Goal: Task Accomplishment & Management: Complete application form

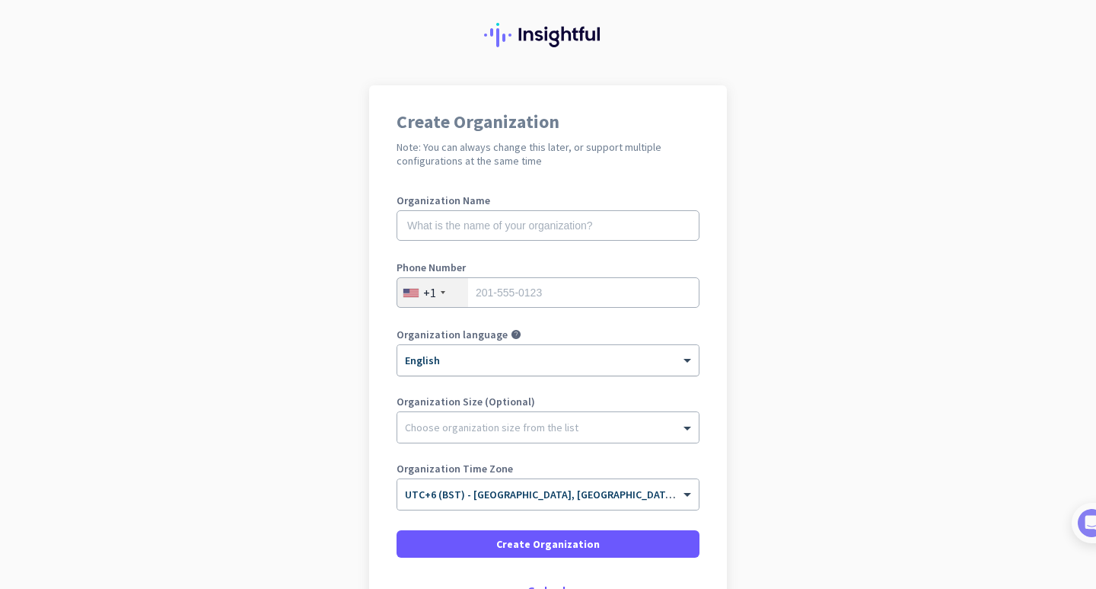
scroll to position [76, 0]
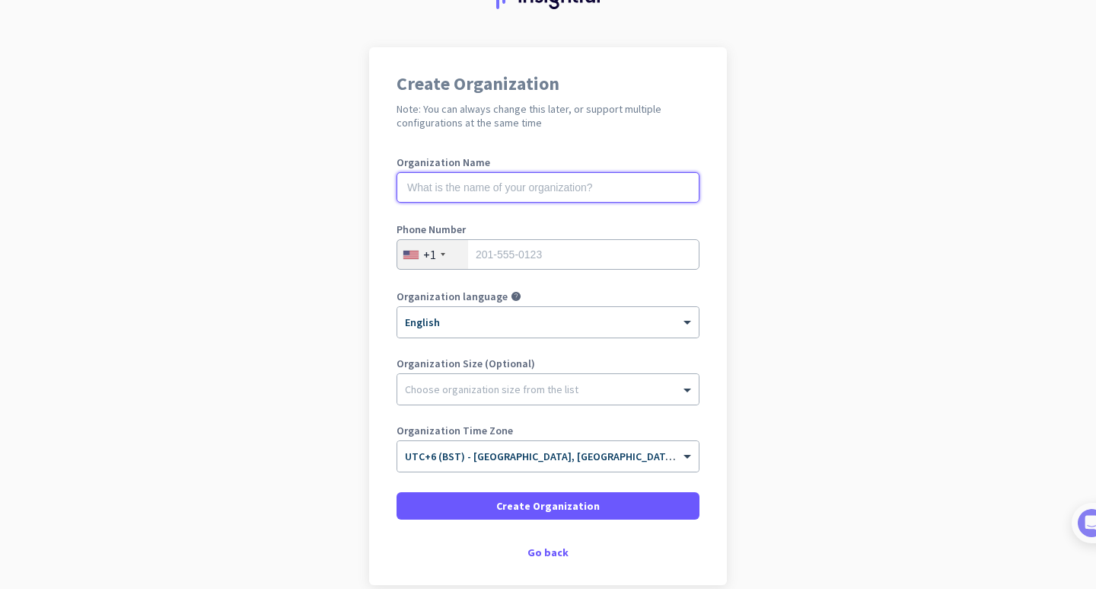
click at [453, 187] on input "text" at bounding box center [548, 187] width 303 height 30
type input "Remote Kitchen"
click at [426, 257] on div "+1" at bounding box center [429, 254] width 13 height 15
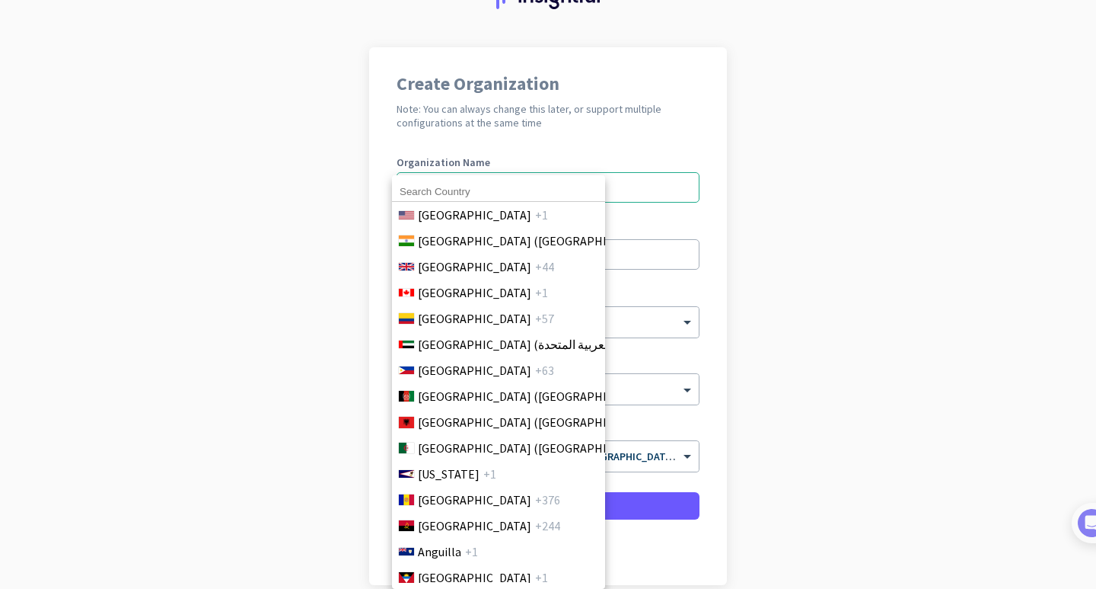
click at [918, 193] on div at bounding box center [548, 294] width 1096 height 589
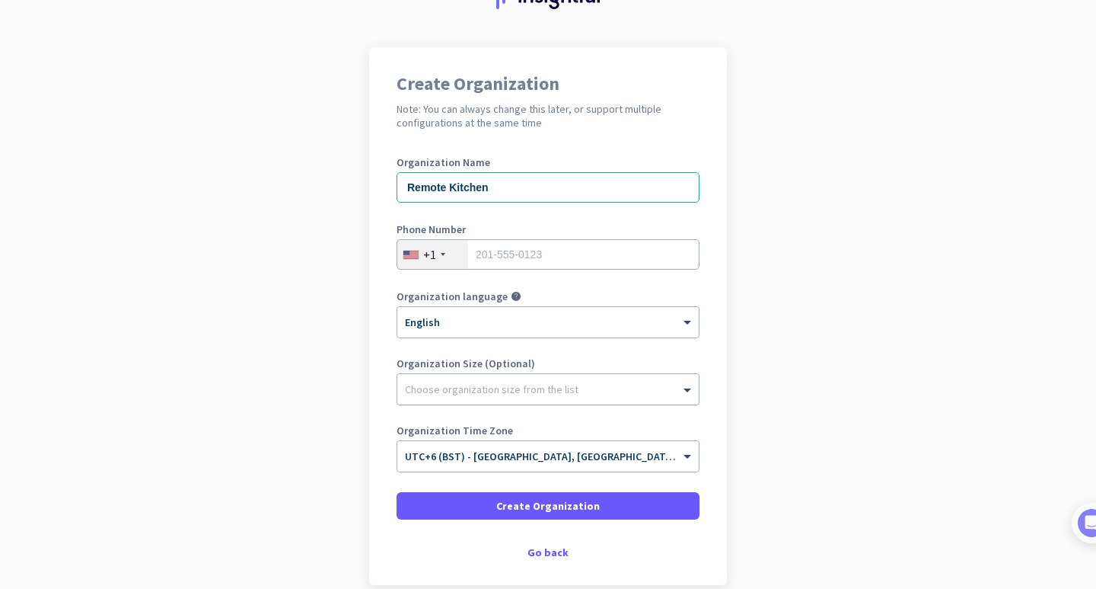
click at [598, 394] on div "Choose organization size from the list" at bounding box center [538, 389] width 282 height 14
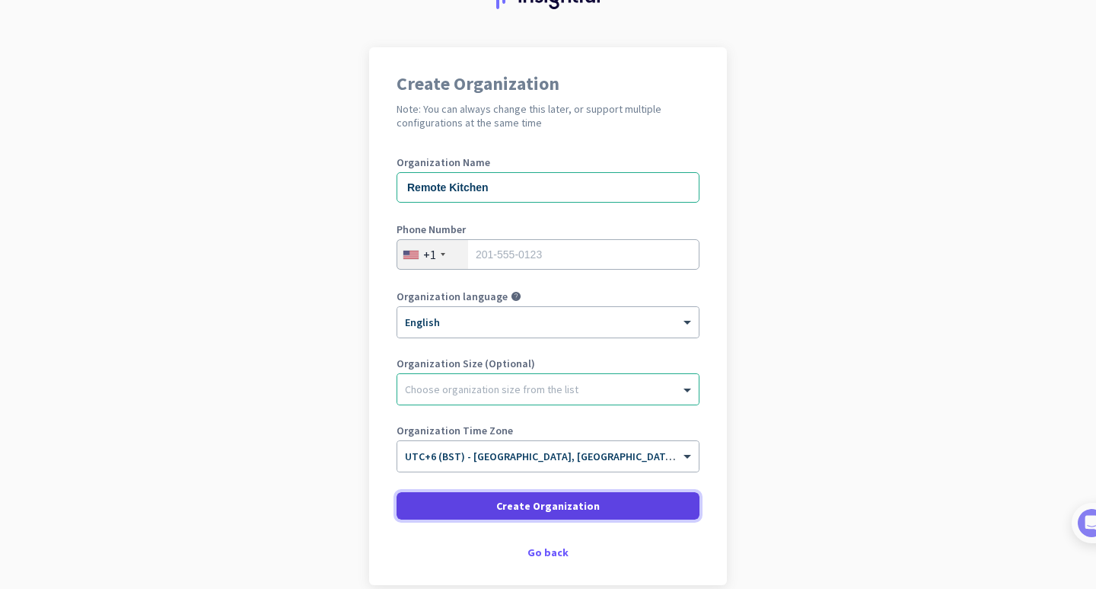
click at [577, 512] on span "Create Organization" at bounding box center [548, 505] width 104 height 15
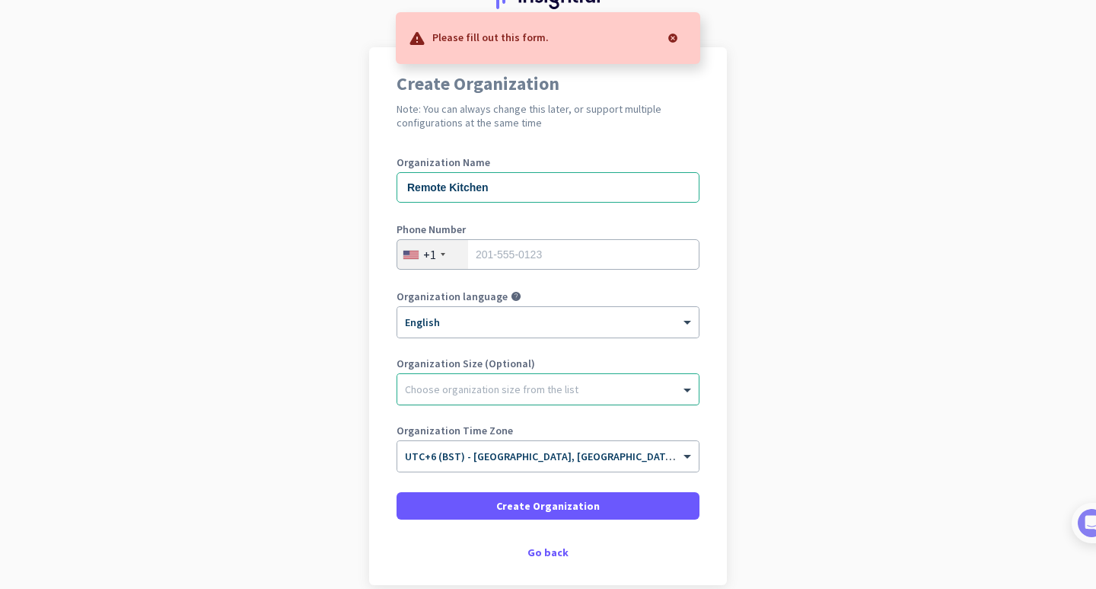
click at [543, 394] on div "Choose organization size from the list" at bounding box center [492, 389] width 174 height 14
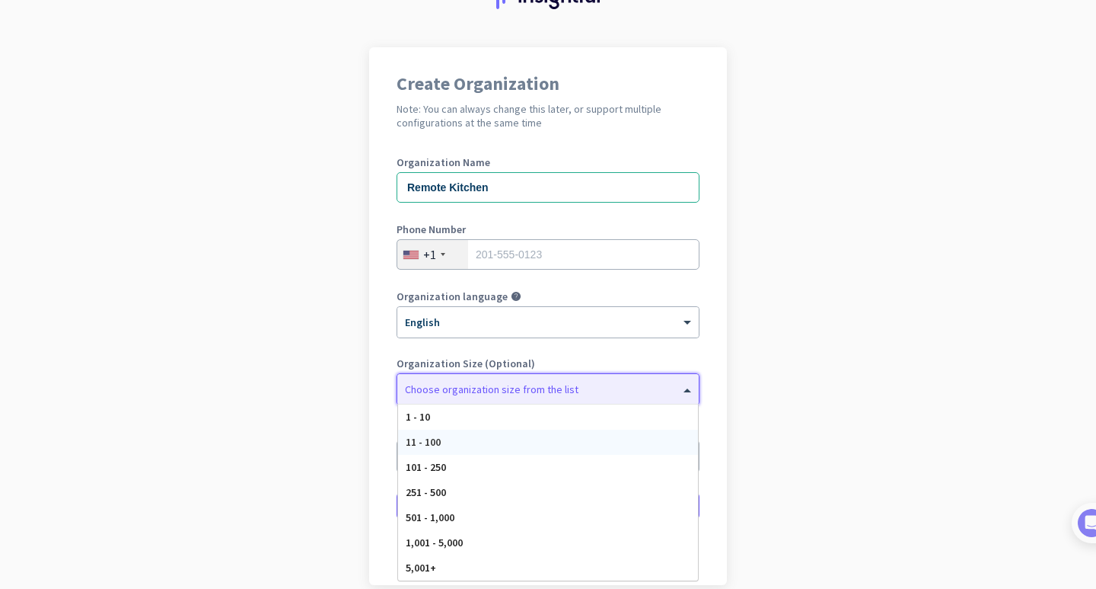
click at [453, 442] on div "11 - 100" at bounding box center [548, 441] width 300 height 25
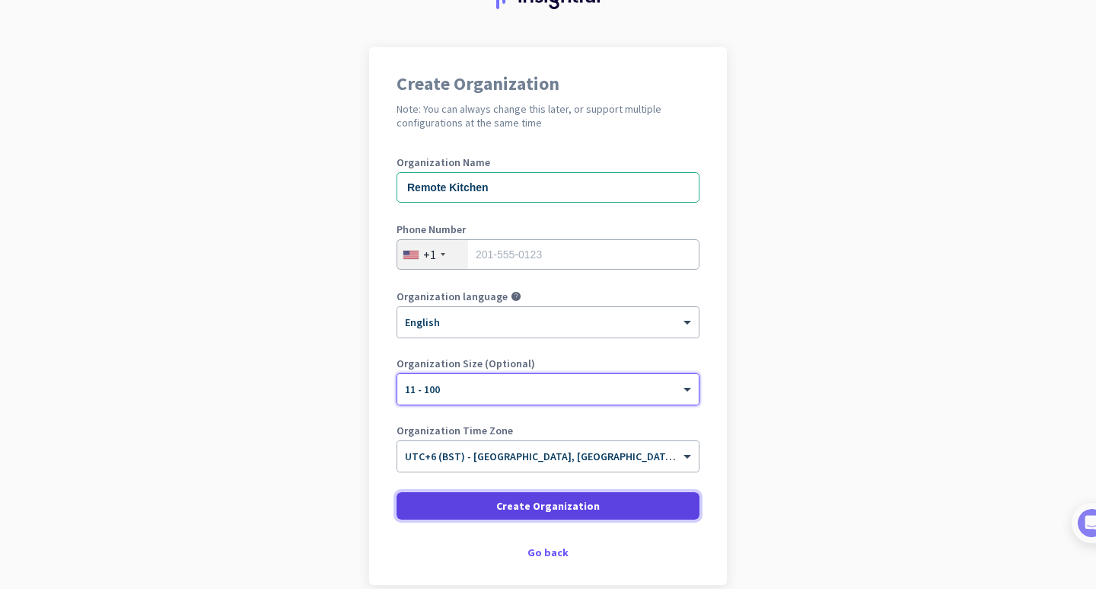
click at [569, 506] on span "Create Organization" at bounding box center [548, 505] width 104 height 15
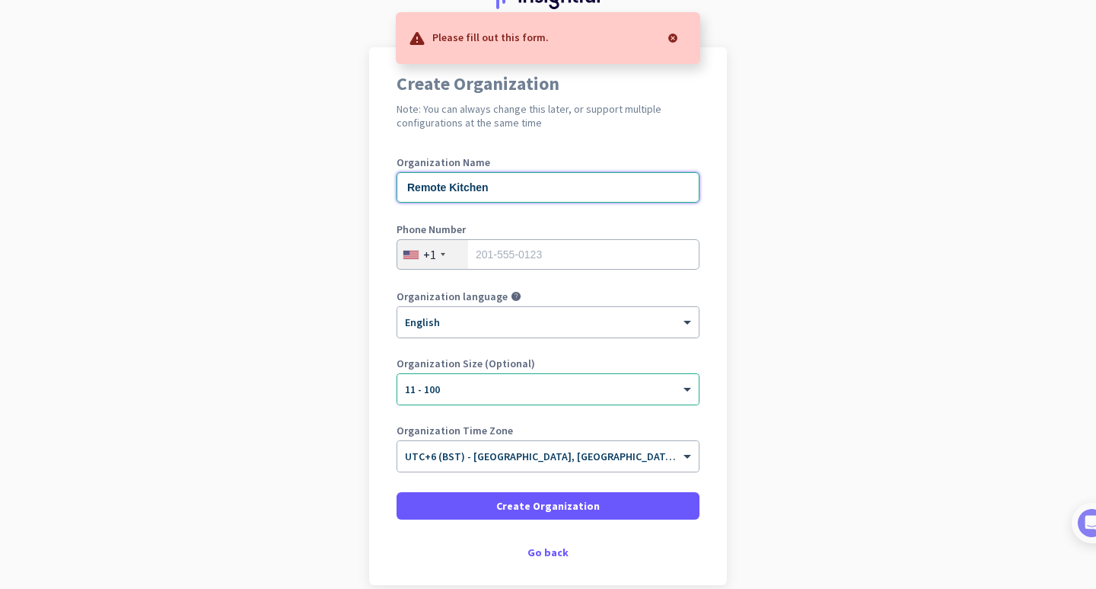
click at [570, 187] on input "Remote Kitchen" at bounding box center [548, 187] width 303 height 30
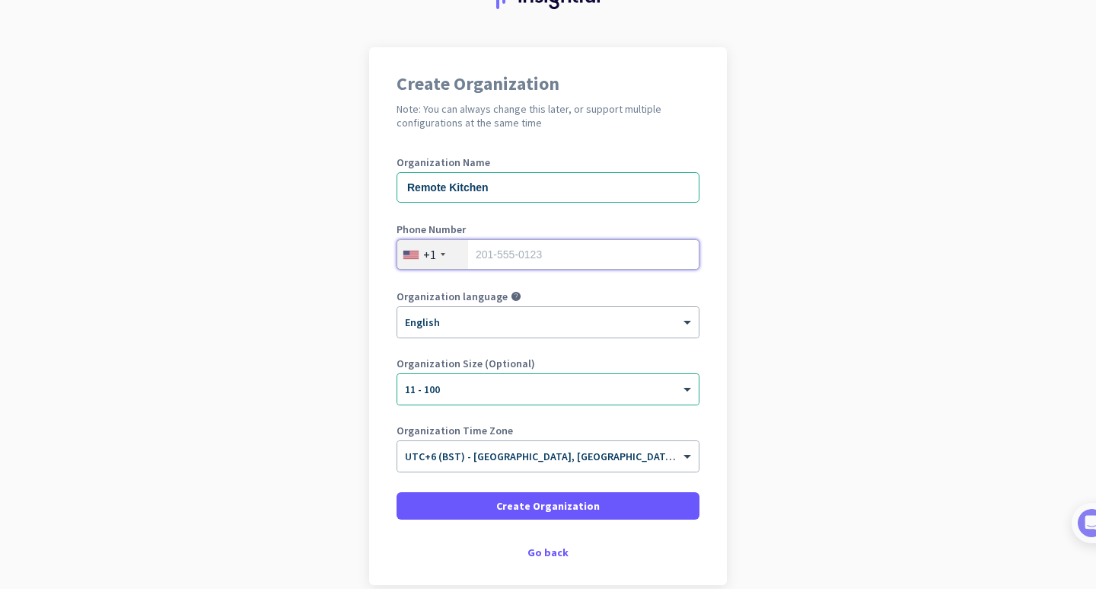
click at [553, 248] on input "tel" at bounding box center [548, 254] width 303 height 30
click at [439, 254] on div "+1" at bounding box center [432, 254] width 71 height 29
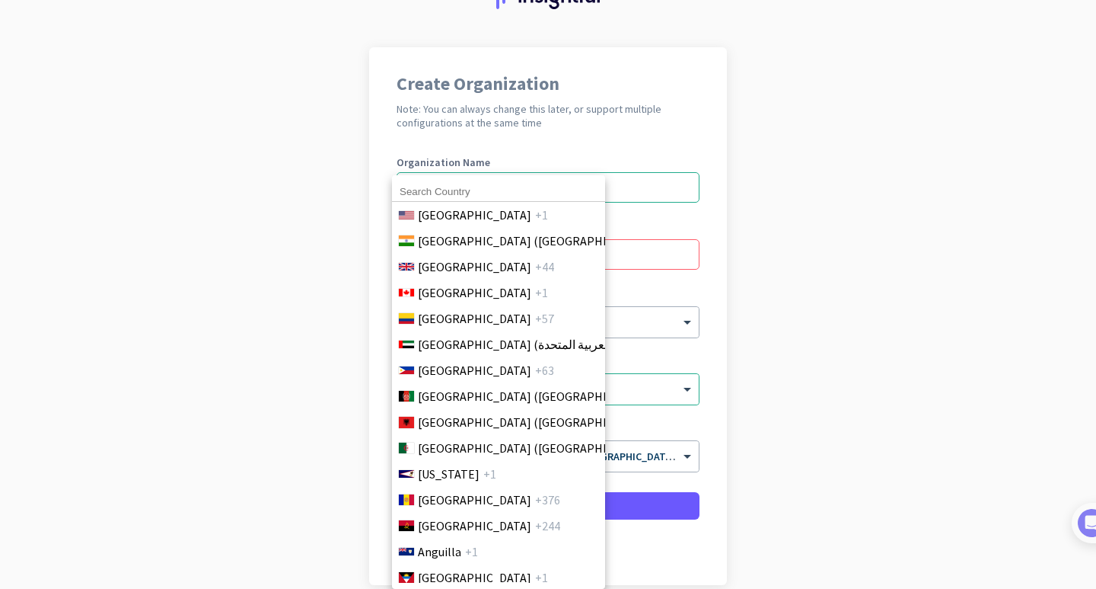
click at [463, 177] on div "[GEOGRAPHIC_DATA] +1 [GEOGRAPHIC_DATA] ([GEOGRAPHIC_DATA]) +91 [GEOGRAPHIC_DATA…" at bounding box center [498, 381] width 213 height 413
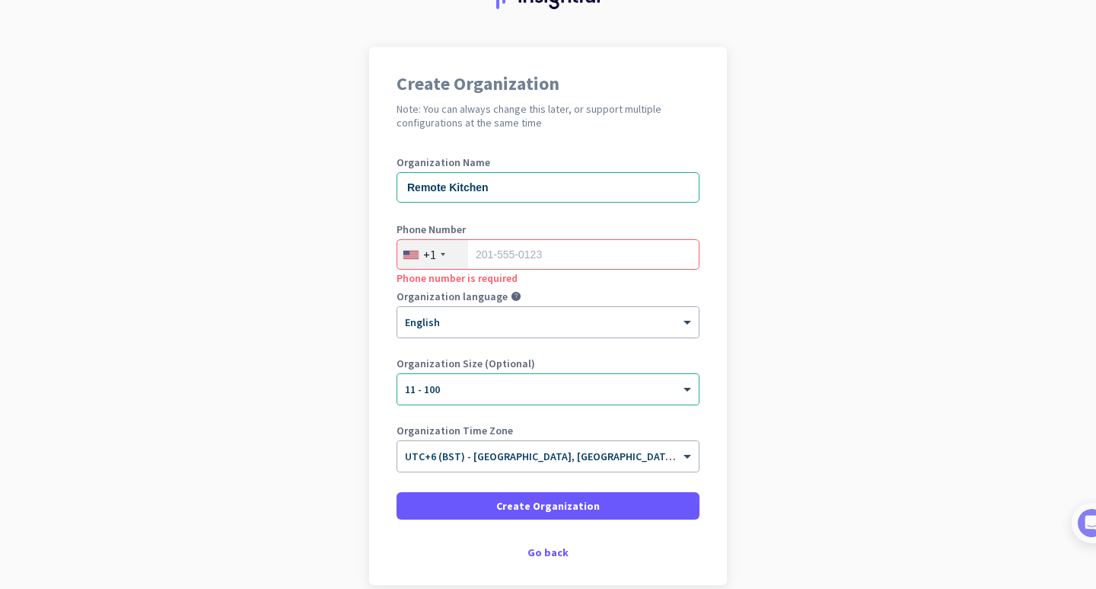
click at [439, 254] on div "+1" at bounding box center [432, 254] width 71 height 29
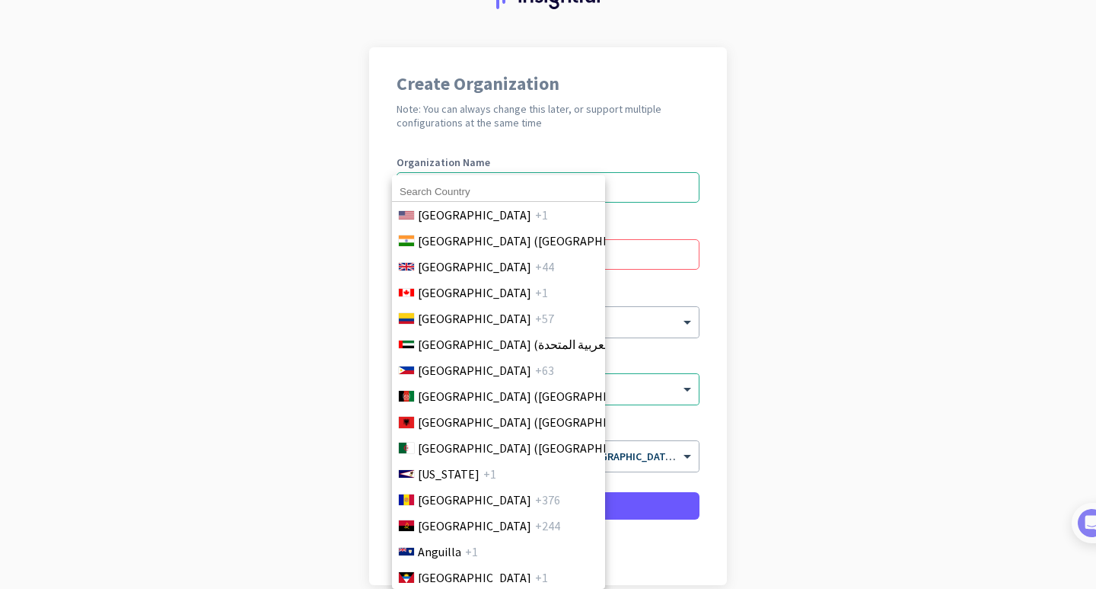
click at [454, 194] on input at bounding box center [498, 192] width 213 height 20
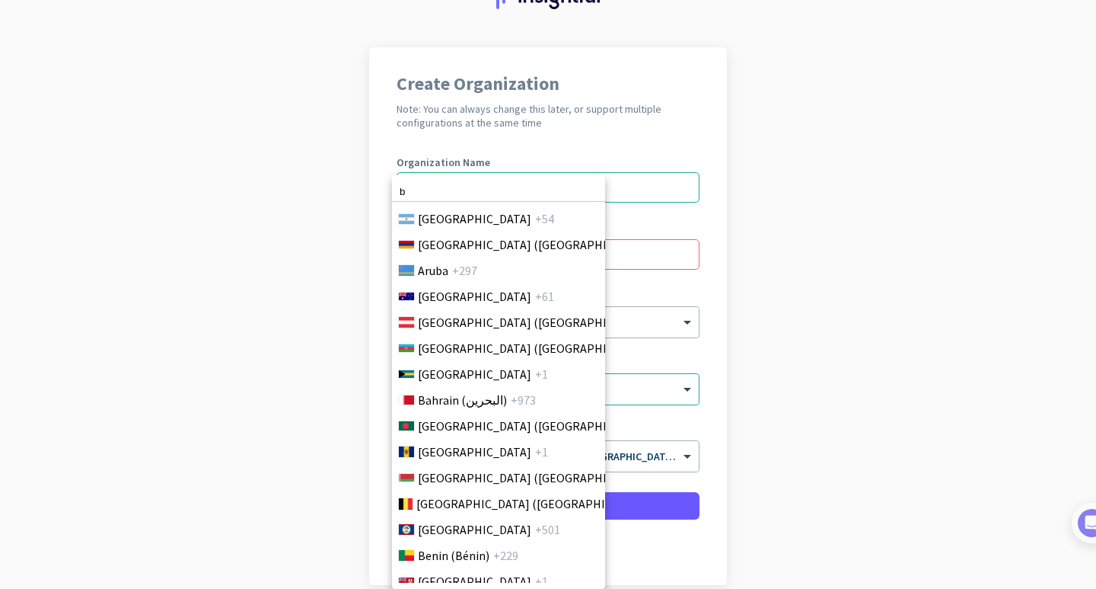
scroll to position [372, 0]
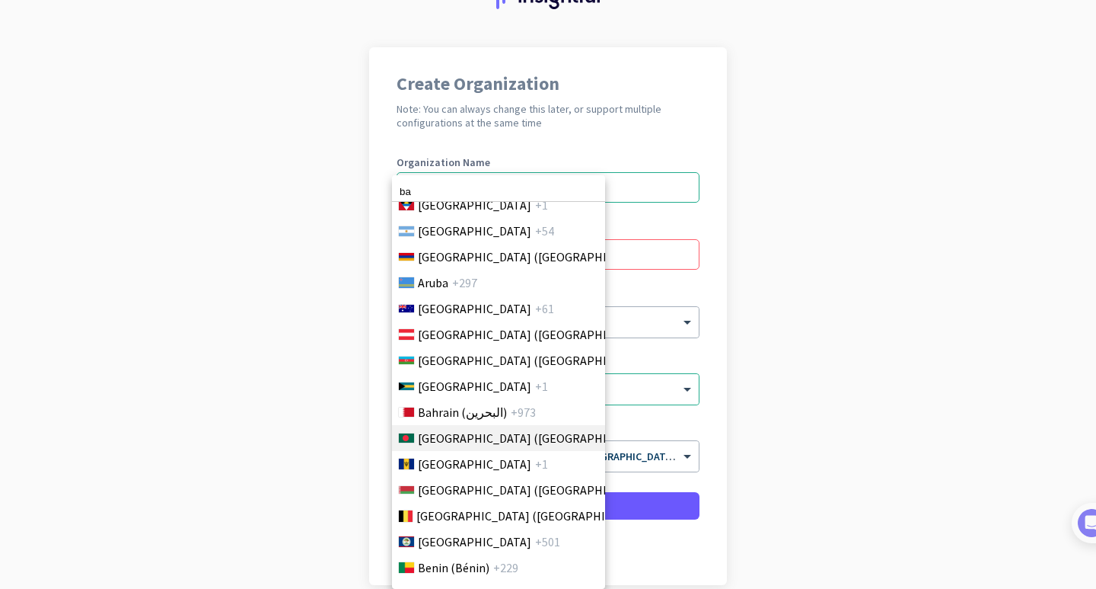
type input "ba"
click at [447, 436] on span "[GEOGRAPHIC_DATA] ([GEOGRAPHIC_DATA])" at bounding box center [537, 438] width 238 height 18
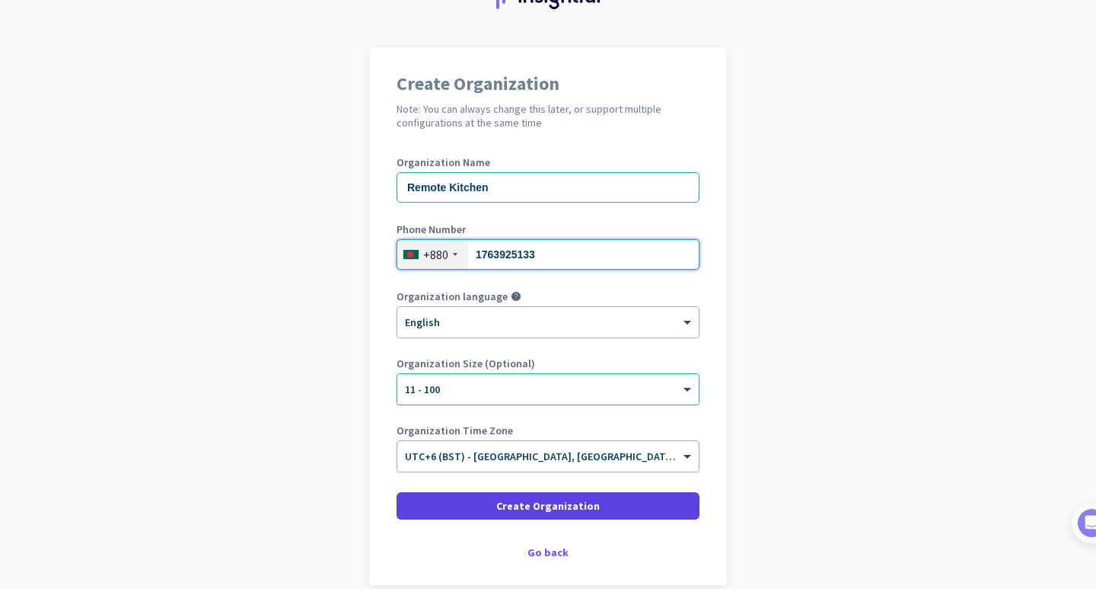
type input "1763925133"
click at [626, 512] on span at bounding box center [548, 505] width 303 height 37
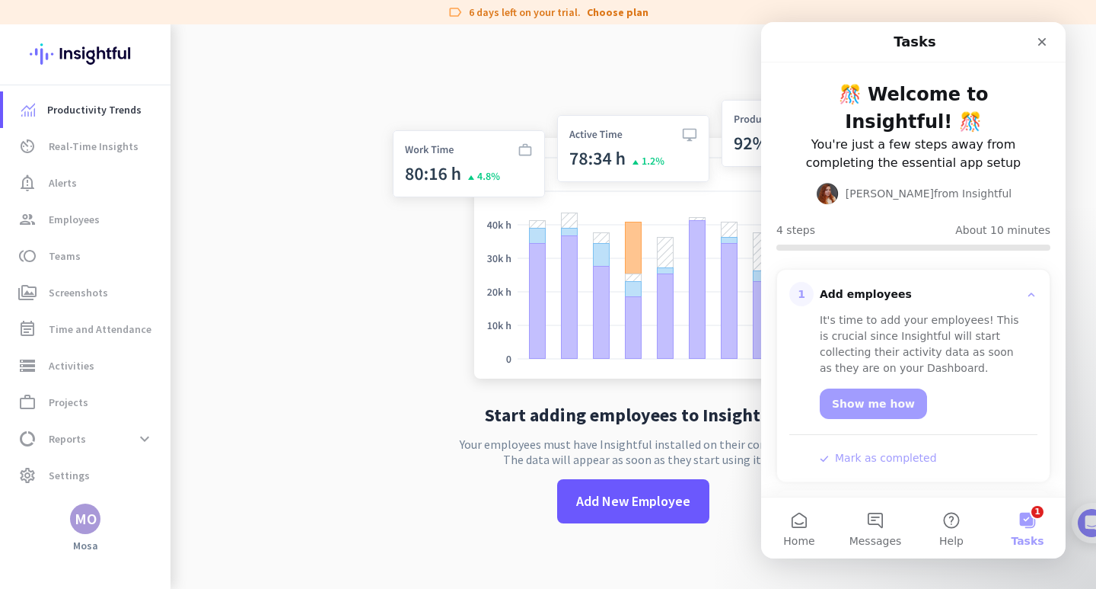
click at [361, 331] on app-no-employees "Start adding employees to Insightful Your employees must have Insightful instal…" at bounding box center [634, 318] width 926 height 589
click at [364, 388] on app-no-employees "Start adding employees to Insightful Your employees must have Insightful instal…" at bounding box center [634, 318] width 926 height 589
click at [1045, 34] on div "Close" at bounding box center [1042, 41] width 27 height 27
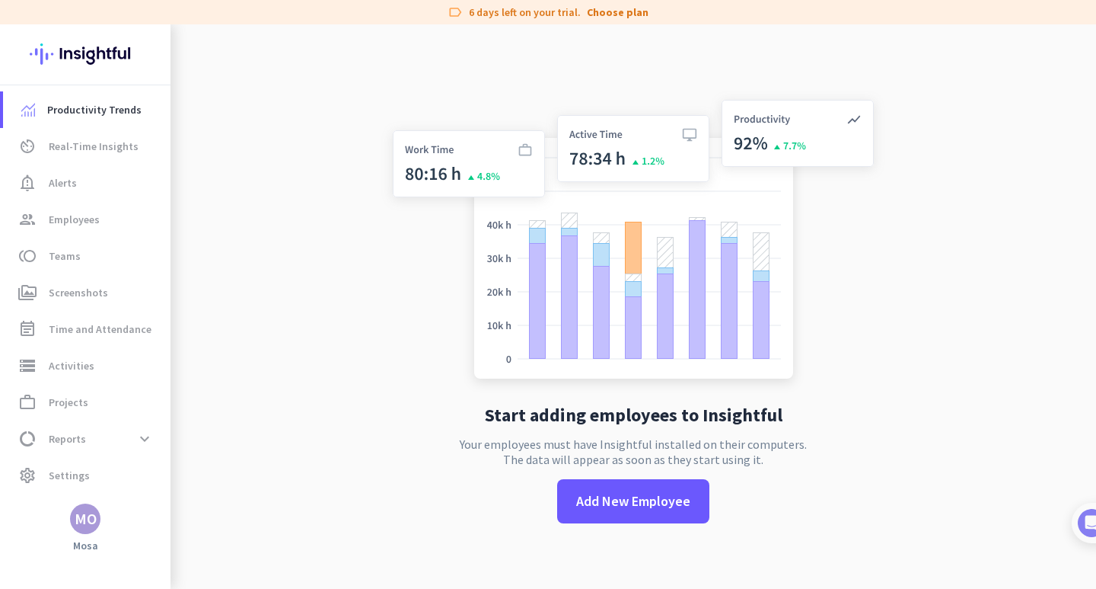
scroll to position [24, 0]
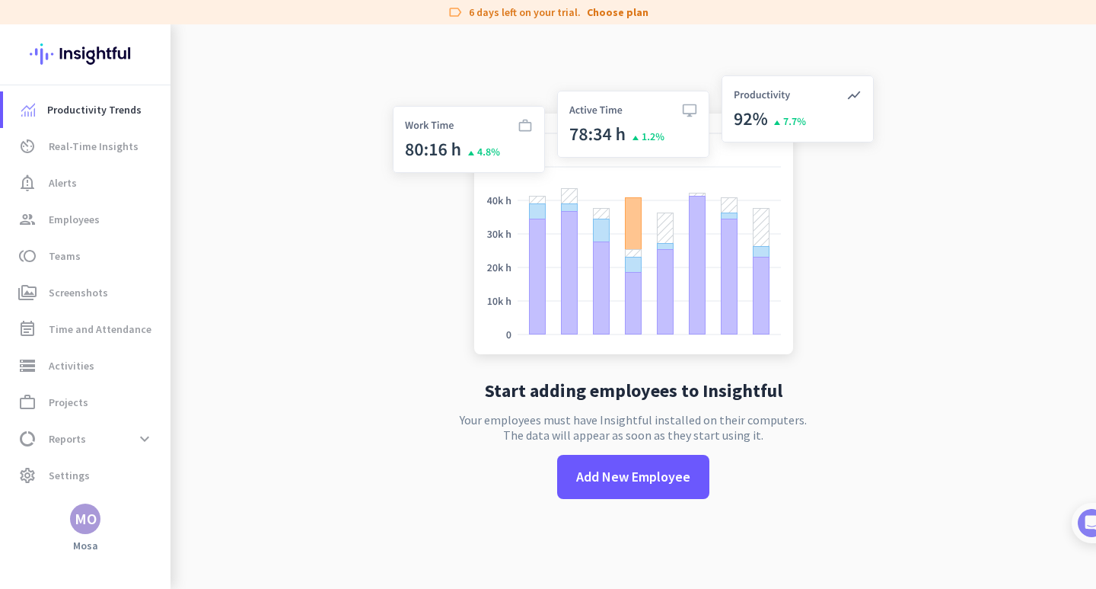
click at [89, 525] on div "MO" at bounding box center [86, 518] width 22 height 15
click at [223, 305] on div at bounding box center [548, 294] width 1096 height 589
click at [80, 550] on h3 "Mosa" at bounding box center [85, 545] width 171 height 14
click at [87, 522] on div "MO" at bounding box center [86, 518] width 22 height 15
click at [87, 522] on div at bounding box center [548, 294] width 1096 height 589
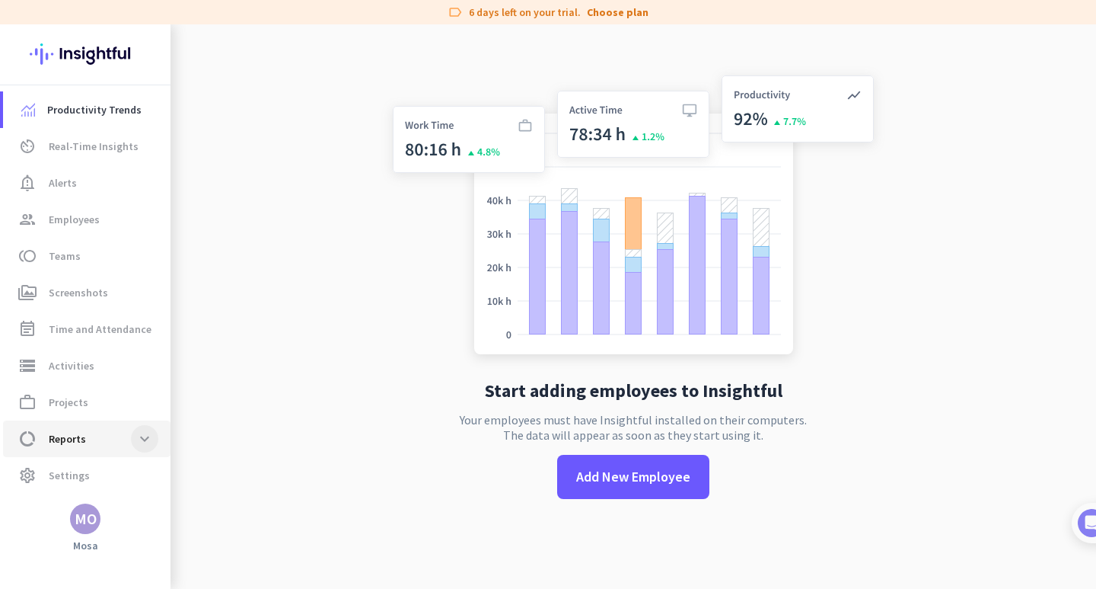
click at [143, 445] on span at bounding box center [144, 438] width 27 height 27
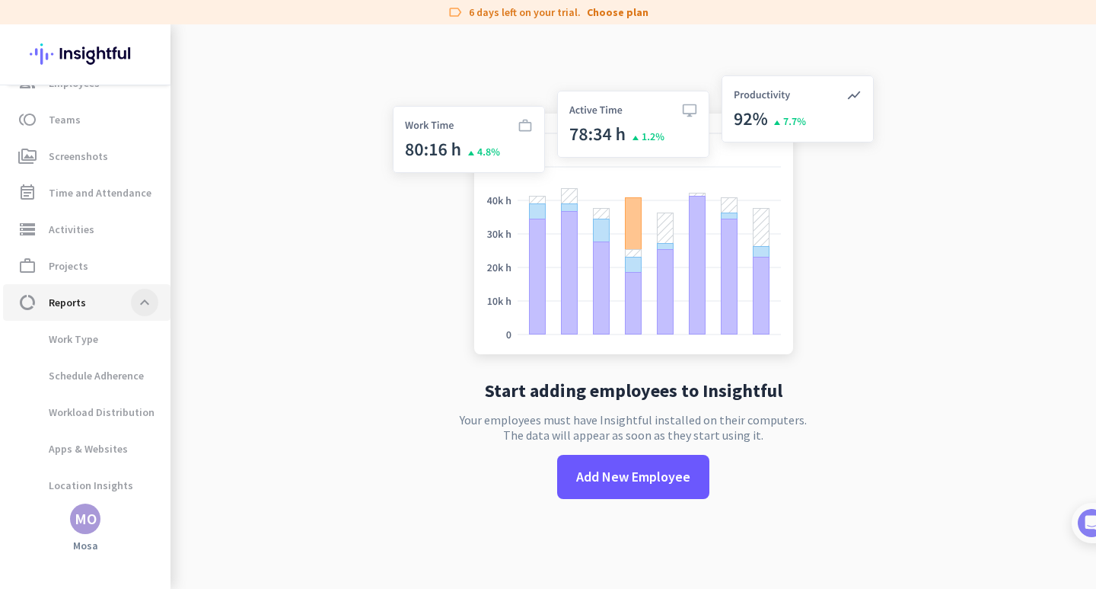
click at [141, 298] on span at bounding box center [144, 302] width 27 height 27
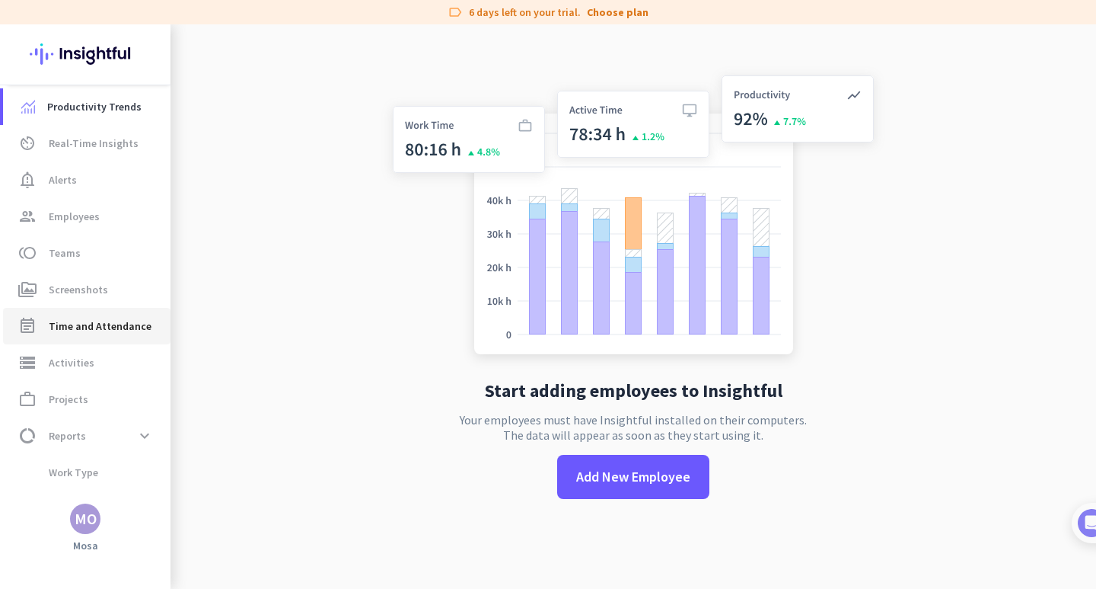
scroll to position [0, 0]
click at [87, 525] on div "MO" at bounding box center [86, 518] width 22 height 15
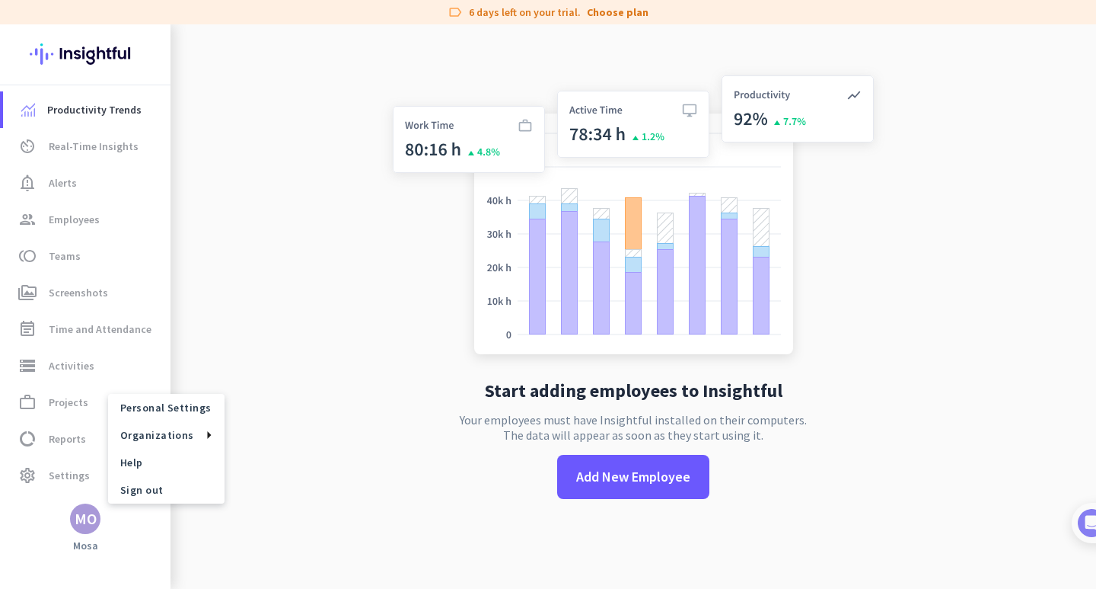
click at [325, 388] on div at bounding box center [548, 294] width 1096 height 589
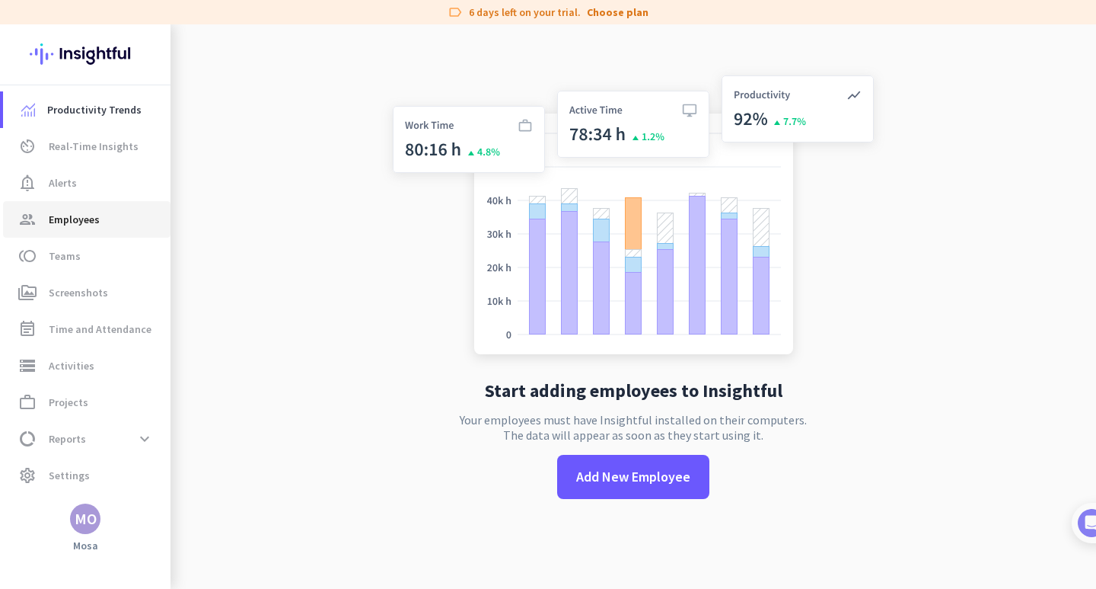
click at [71, 212] on span "Employees" at bounding box center [74, 219] width 51 height 18
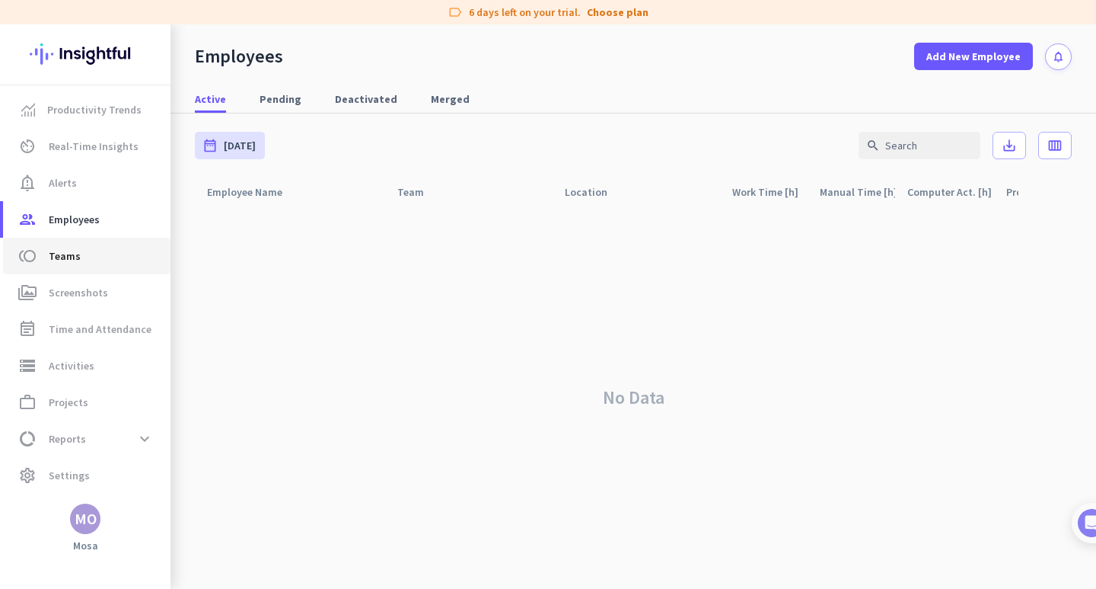
click at [70, 252] on span "Teams" at bounding box center [65, 256] width 32 height 18
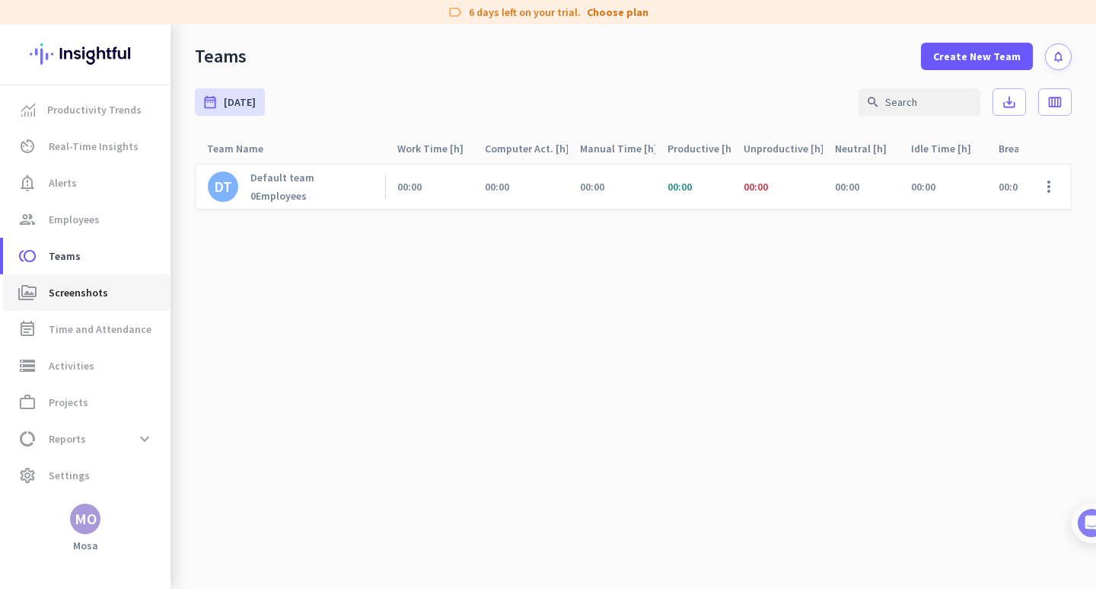
click at [96, 296] on span "Screenshots" at bounding box center [78, 292] width 59 height 18
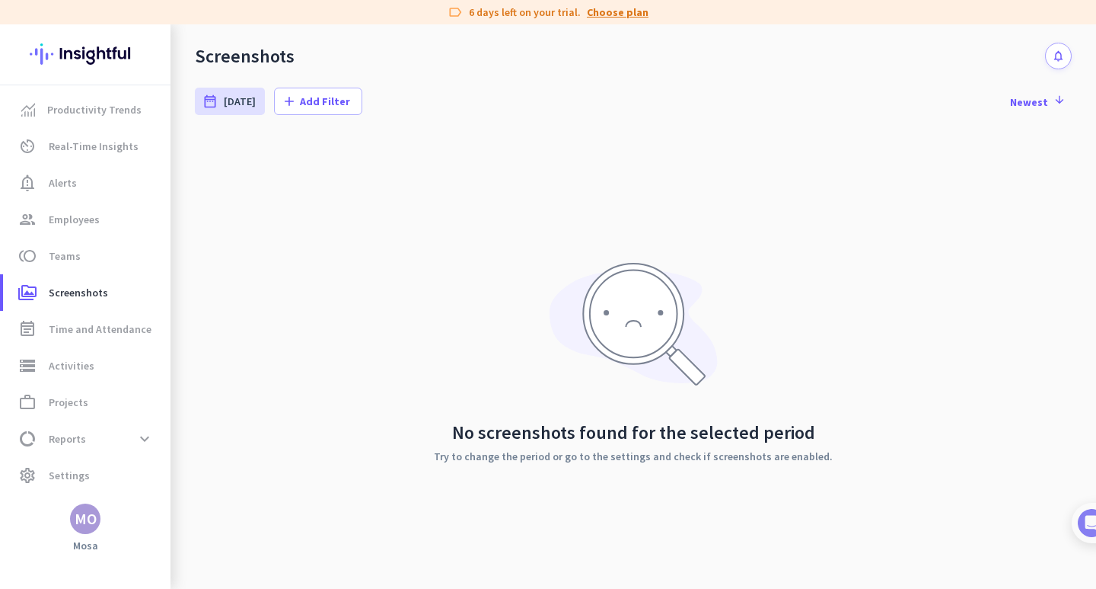
click at [629, 14] on link "Choose plan" at bounding box center [618, 12] width 62 height 15
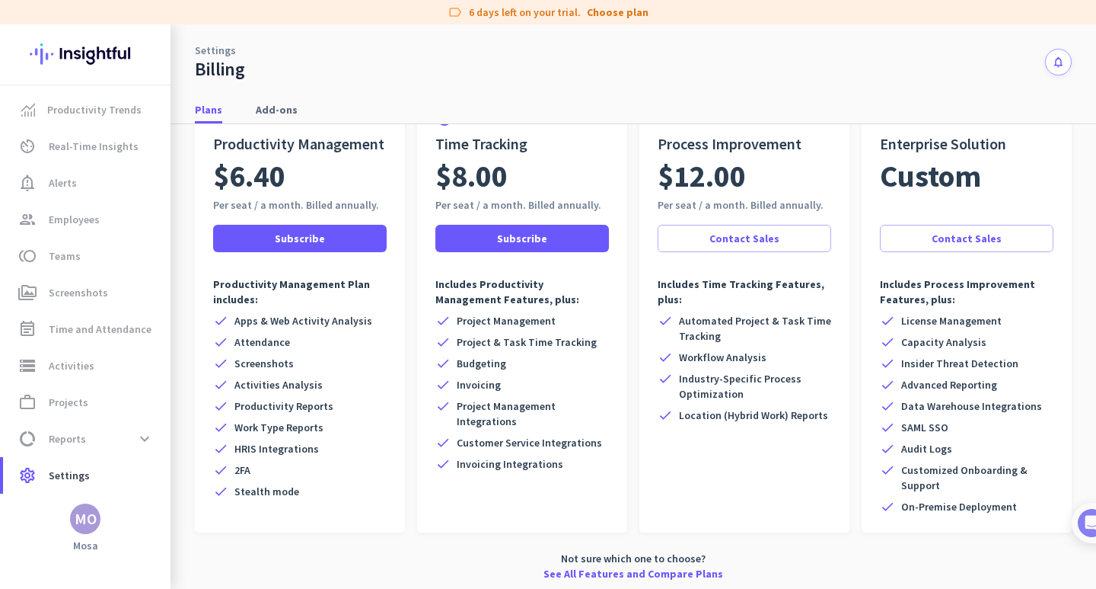
scroll to position [109, 0]
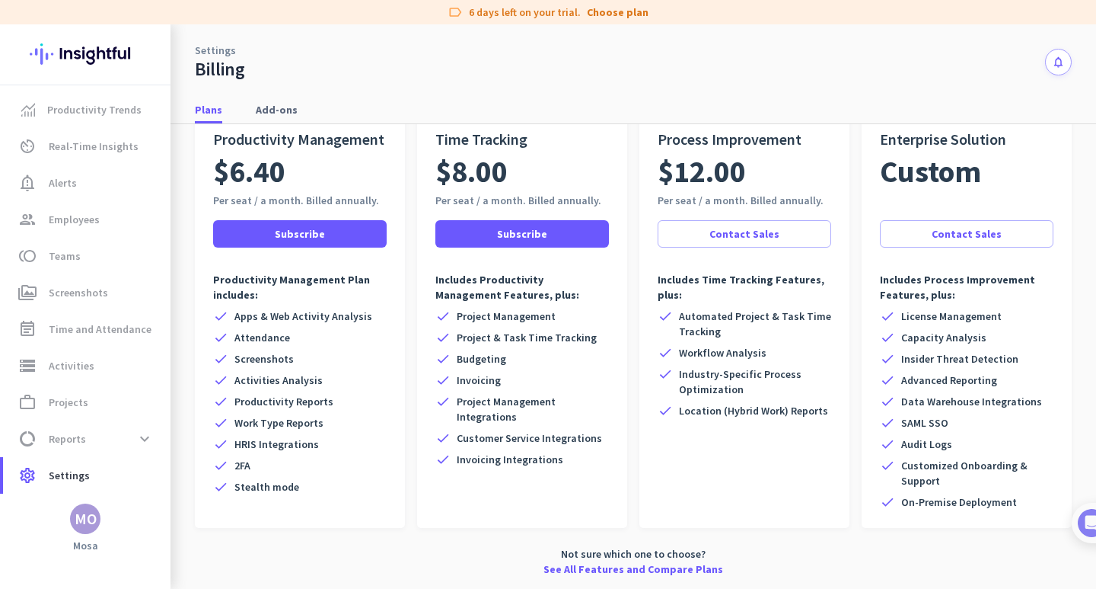
drag, startPoint x: 298, startPoint y: 355, endPoint x: 228, endPoint y: 357, distance: 70.1
click at [228, 357] on div "check Screenshots" at bounding box center [300, 358] width 174 height 15
click at [256, 406] on span "Productivity Reports" at bounding box center [283, 401] width 99 height 15
drag, startPoint x: 292, startPoint y: 355, endPoint x: 232, endPoint y: 362, distance: 60.6
click at [232, 362] on div "check Screenshots" at bounding box center [300, 358] width 174 height 15
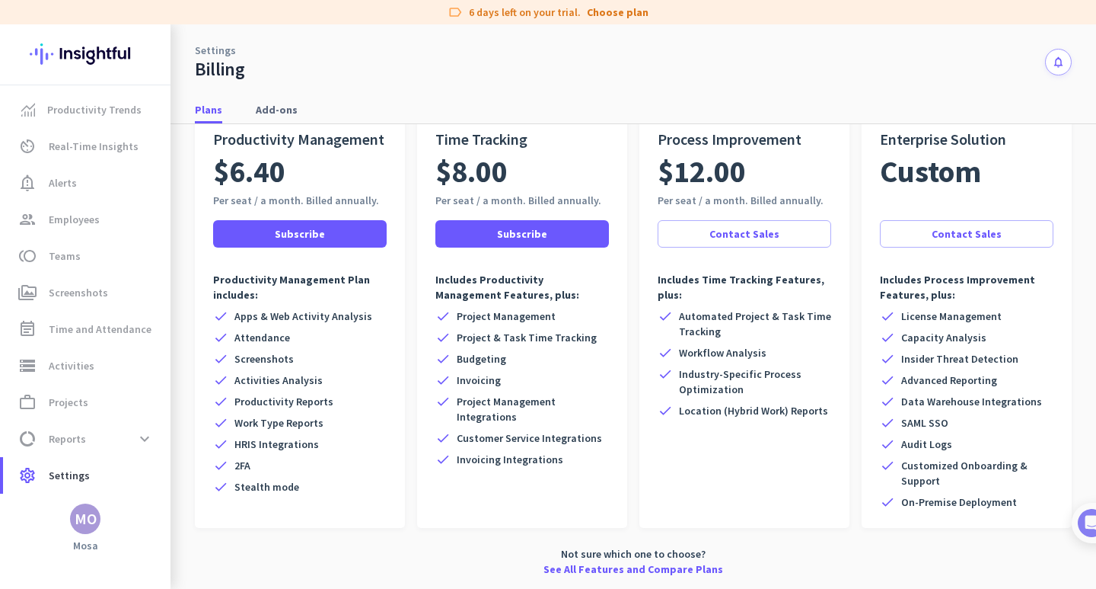
click at [299, 514] on div "NO USER MINIMUM Productivity Management $6.40 Per seat / a month. Billed annual…" at bounding box center [300, 307] width 210 height 442
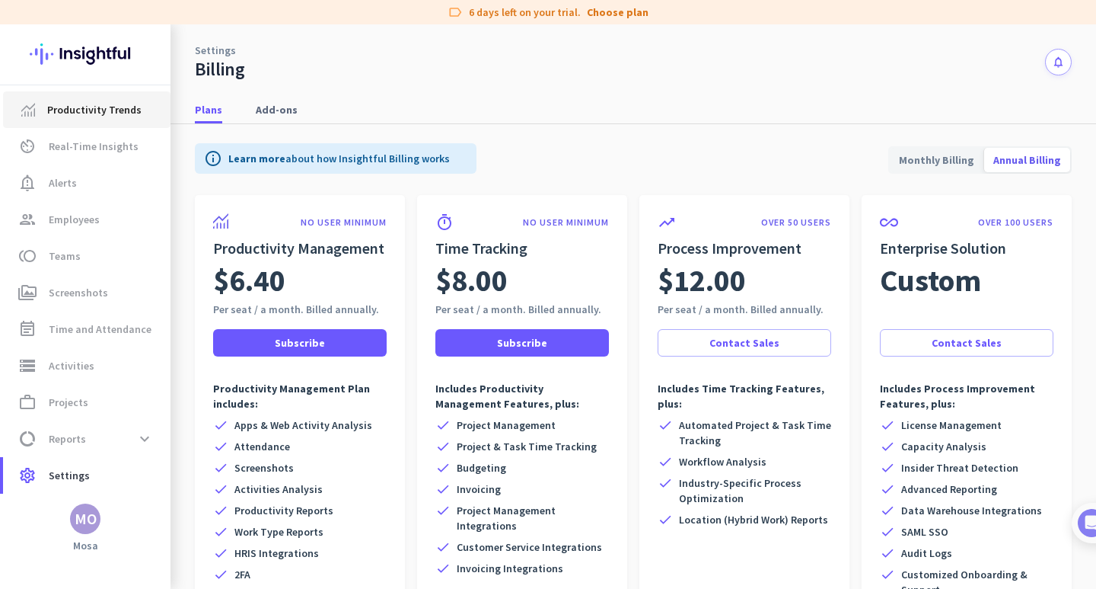
click at [94, 104] on span "Productivity Trends" at bounding box center [94, 109] width 94 height 18
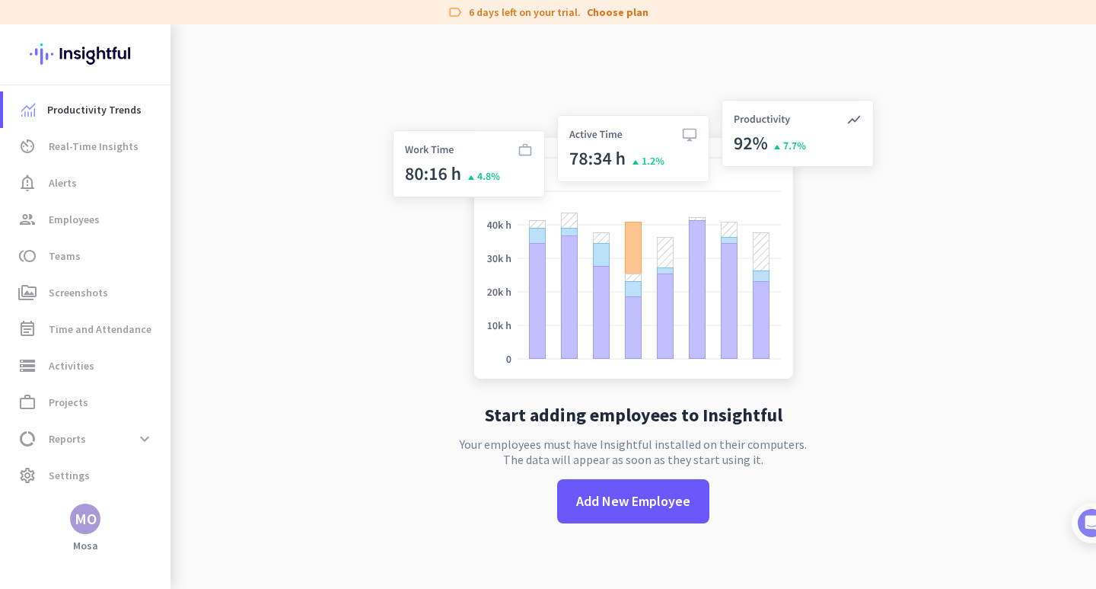
click at [85, 524] on div "MO" at bounding box center [86, 518] width 22 height 15
click at [294, 439] on h3 "Remote Kitchen" at bounding box center [274, 439] width 86 height 12
